Goal: Information Seeking & Learning: Learn about a topic

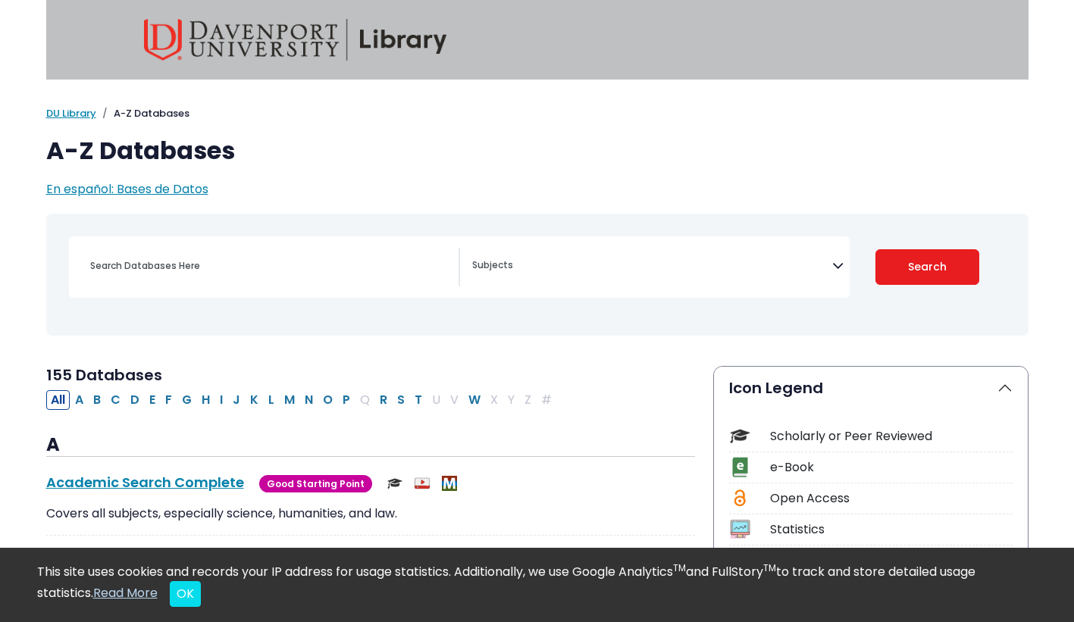
select select "Database Subject Filter"
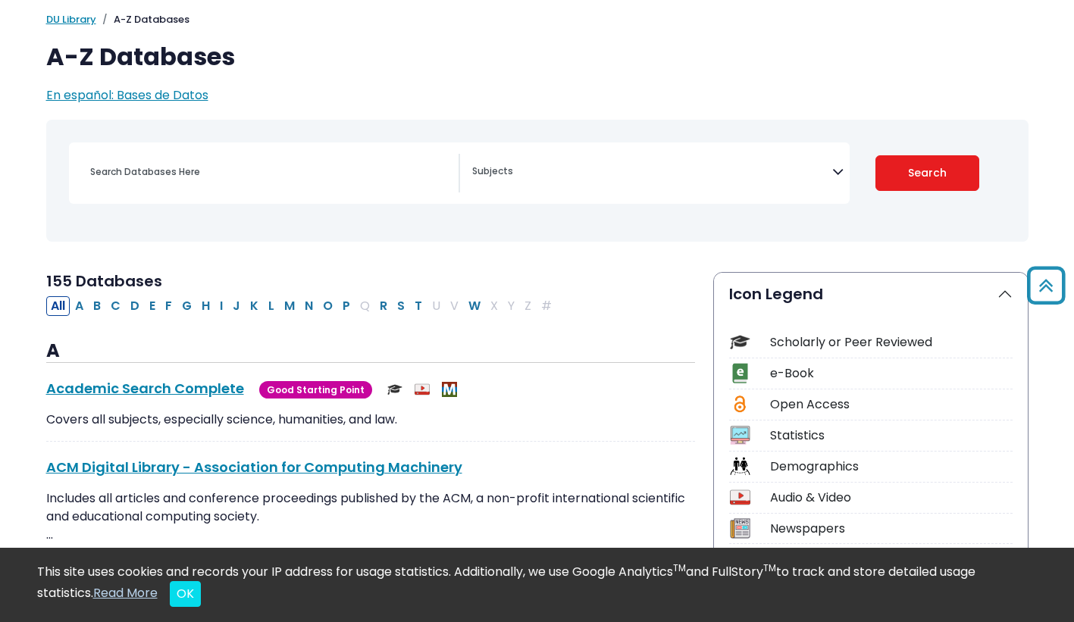
scroll to position [84, 0]
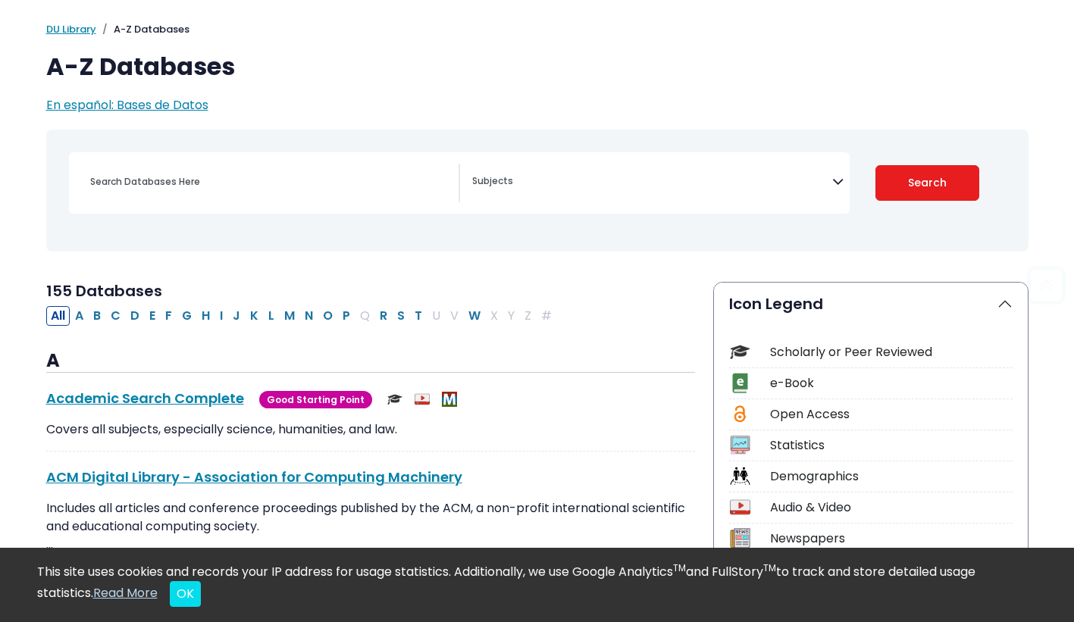
click at [271, 203] on div "Coronavirus Guide Accounting, Finance & Economics (ACCT, FINC & ECON) Advertisi…" at bounding box center [459, 182] width 781 height 61
click at [236, 186] on input "Search database by title or keyword" at bounding box center [270, 182] width 378 height 22
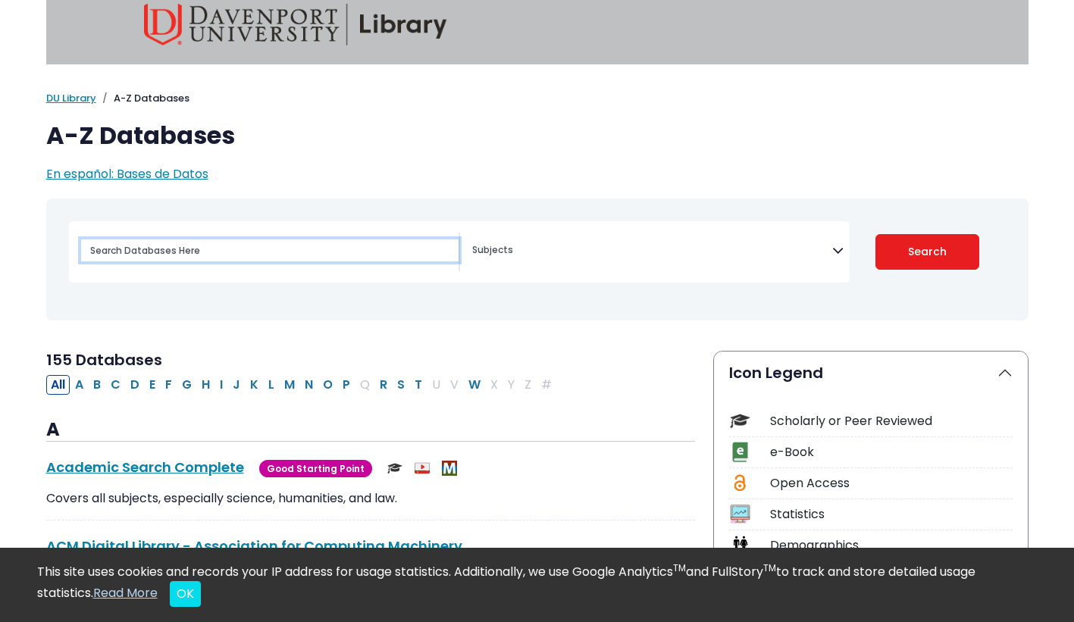
scroll to position [0, 0]
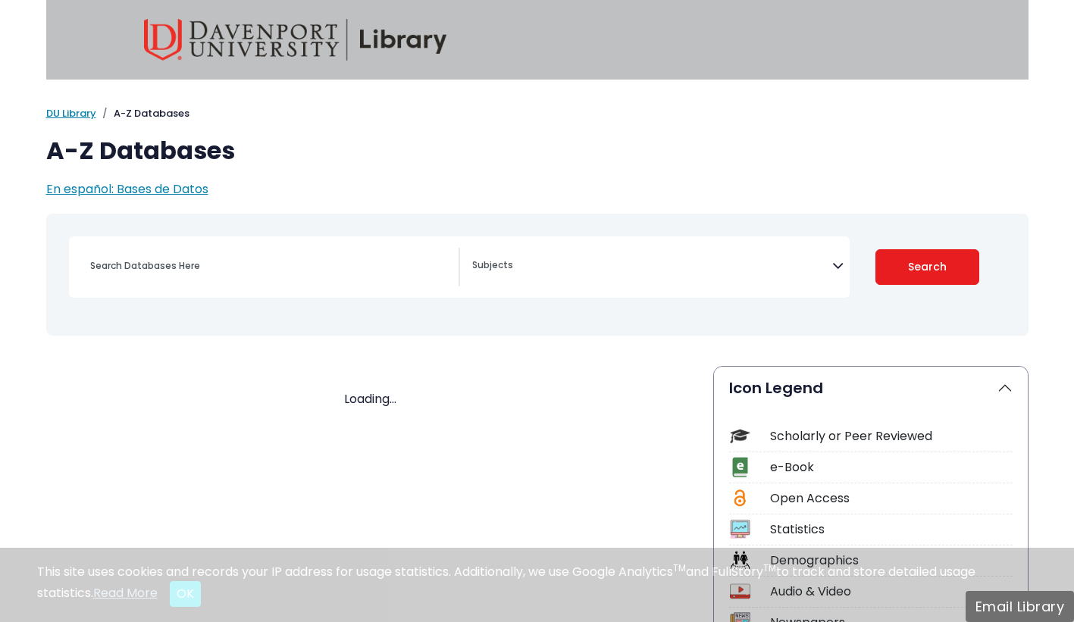
select select "Database Subject Filter"
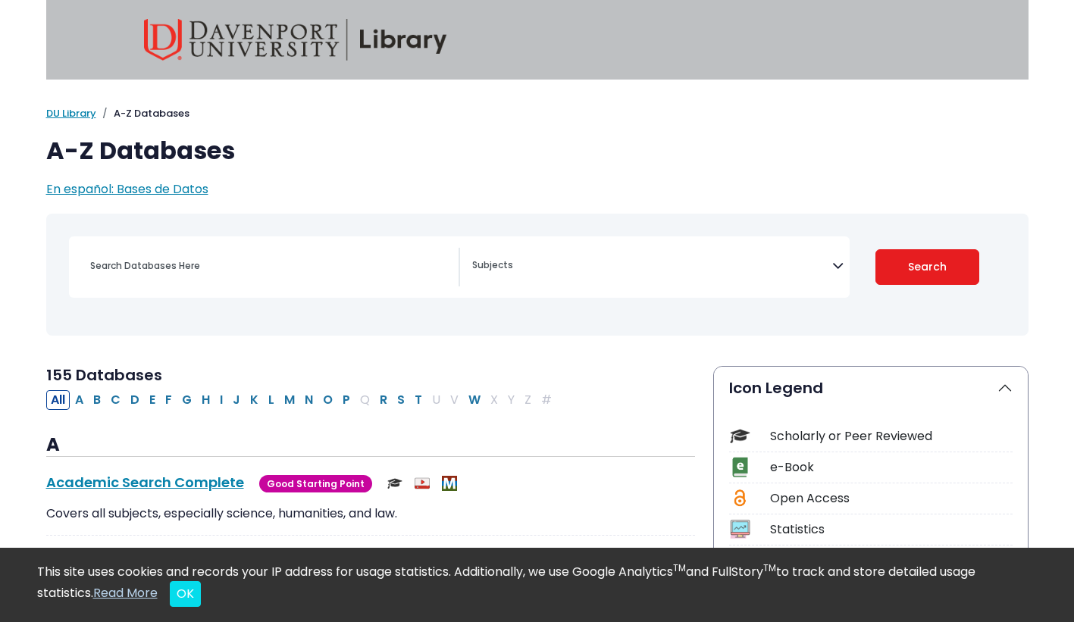
click at [346, 285] on div "Search filters" at bounding box center [264, 267] width 391 height 39
click at [272, 274] on input "Search database by title or keyword" at bounding box center [270, 266] width 378 height 22
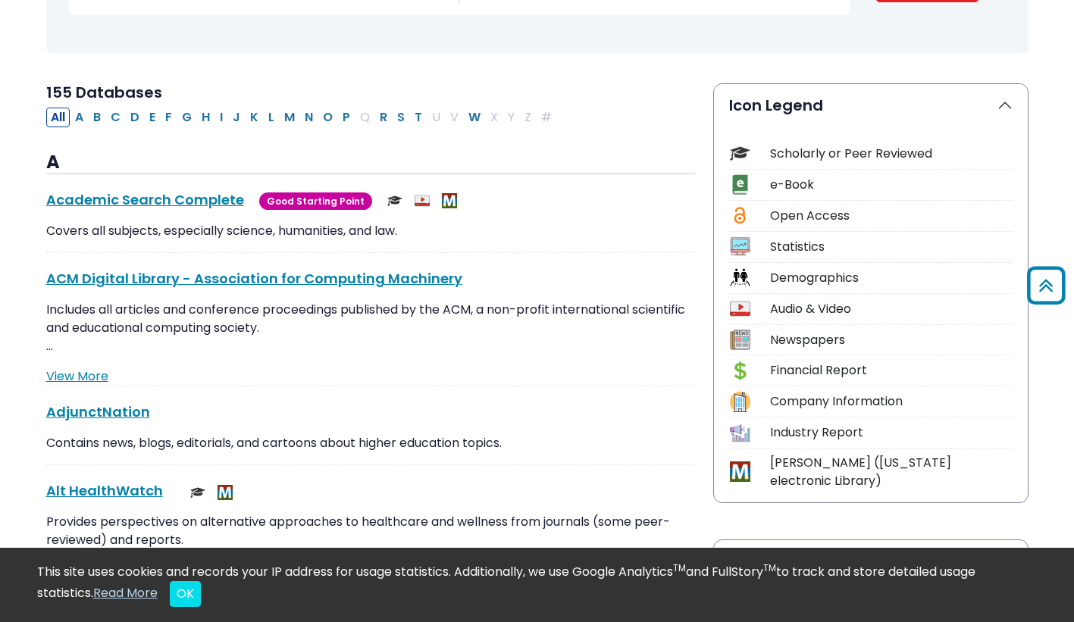
scroll to position [10707, 0]
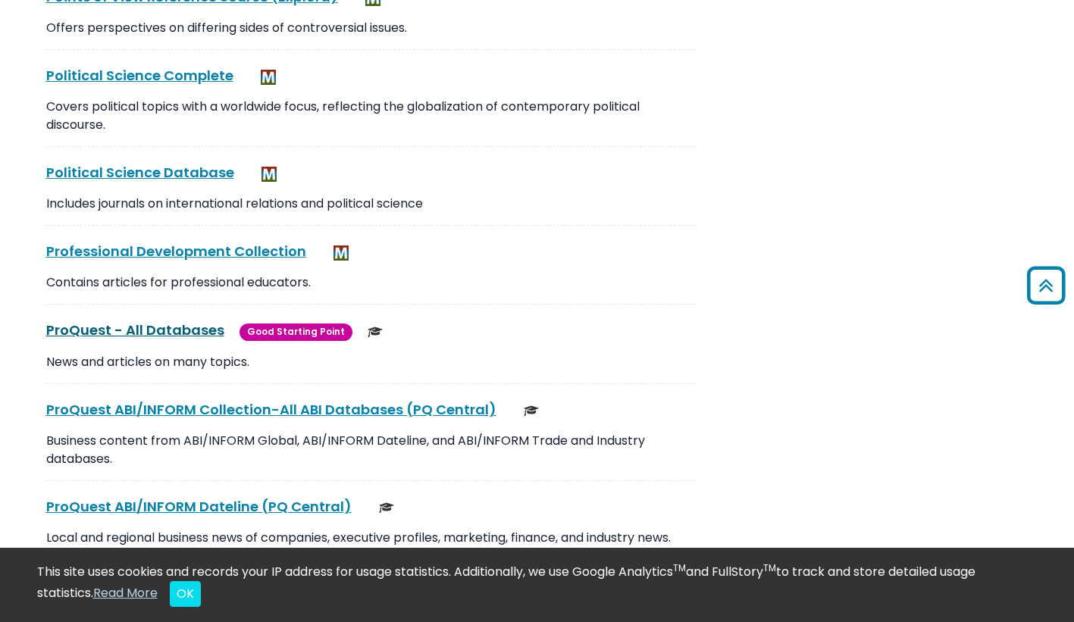
click at [183, 321] on link "ProQuest - All Databases This link opens in a new window" at bounding box center [135, 330] width 178 height 19
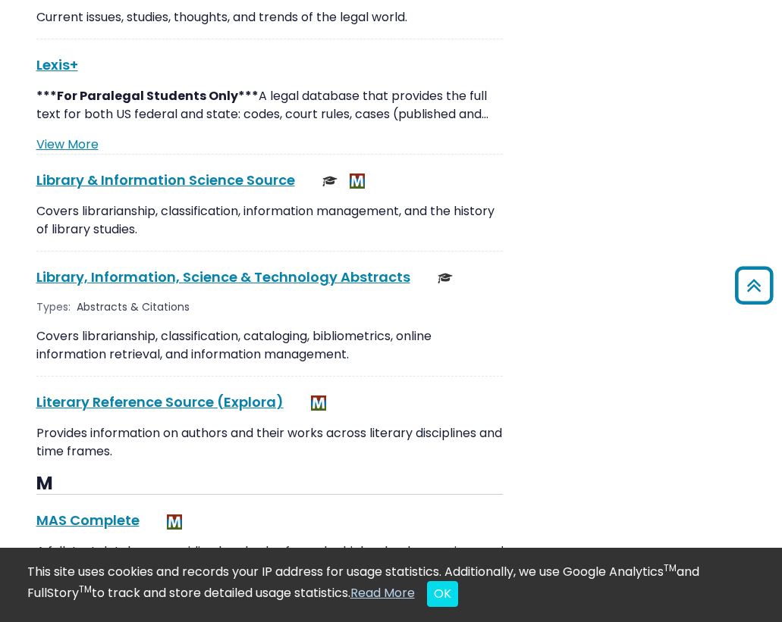
scroll to position [8890, 0]
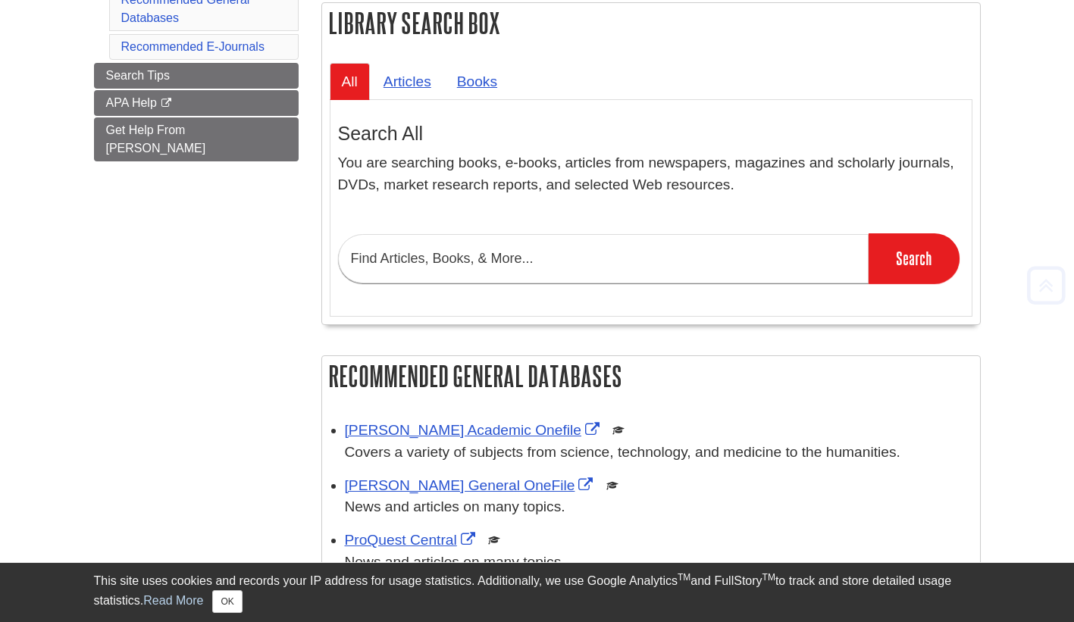
scroll to position [289, 0]
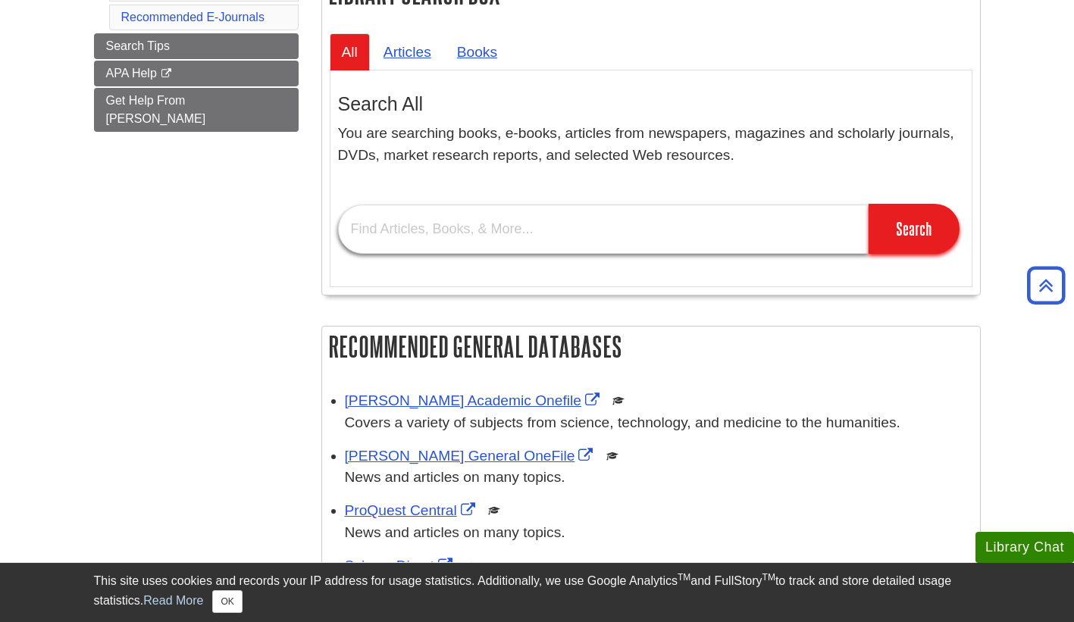
click at [440, 240] on input "text" at bounding box center [603, 229] width 531 height 49
type input "[GEOGRAPHIC_DATA]"
click at [869, 204] on input "Search" at bounding box center [914, 229] width 91 height 50
